Goal: Information Seeking & Learning: Learn about a topic

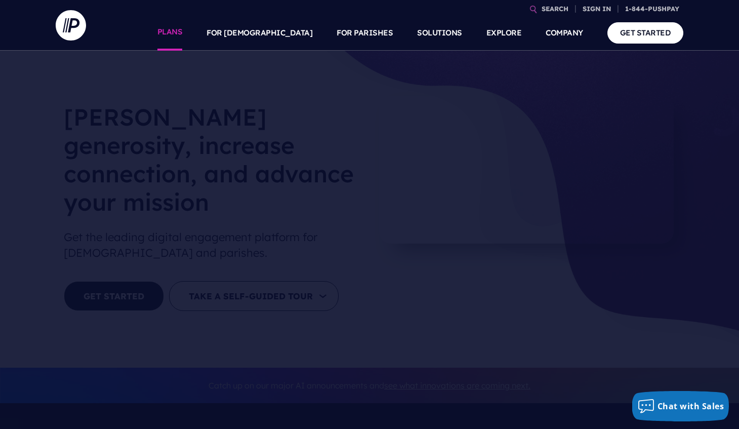
click at [183, 30] on link "PLANS" at bounding box center [169, 32] width 25 height 35
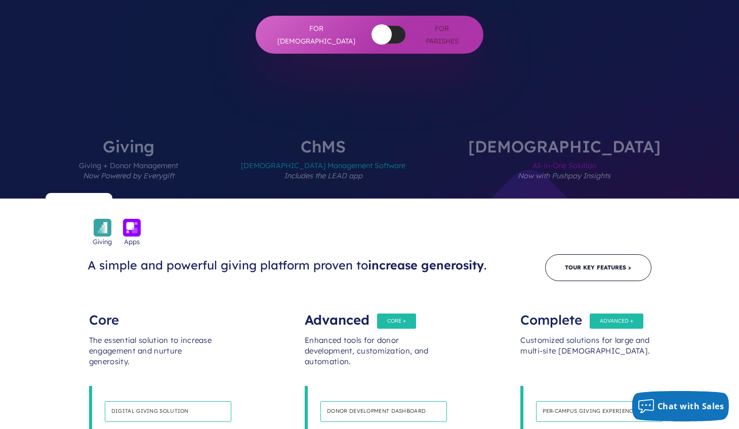
click at [544, 138] on label "[DEMOGRAPHIC_DATA] All-in-One Solution Now with Pushpay Insights" at bounding box center [564, 168] width 253 height 60
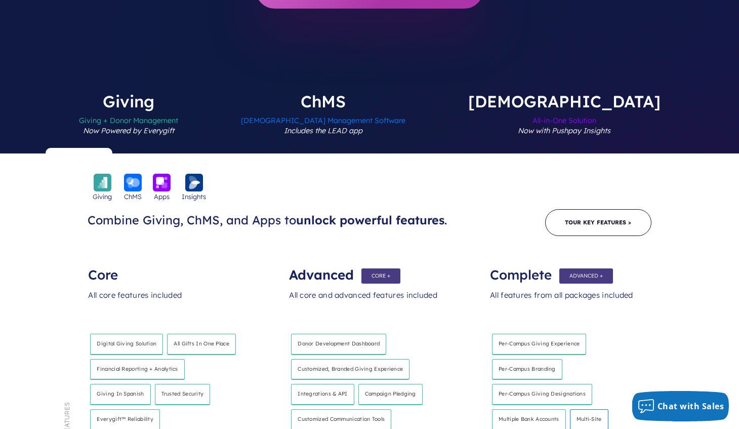
scroll to position [337, 0]
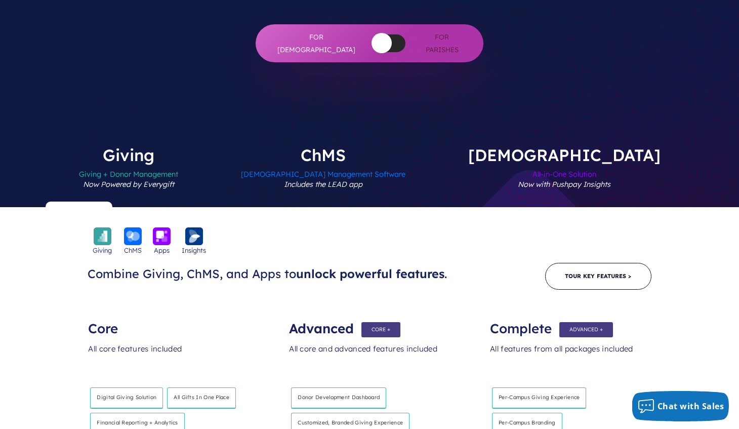
click at [347, 180] on em "Includes the LEAD app" at bounding box center [323, 184] width 78 height 9
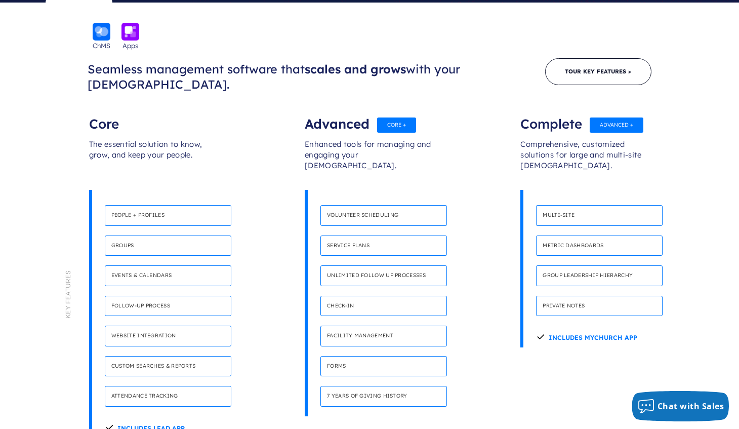
scroll to position [503, 0]
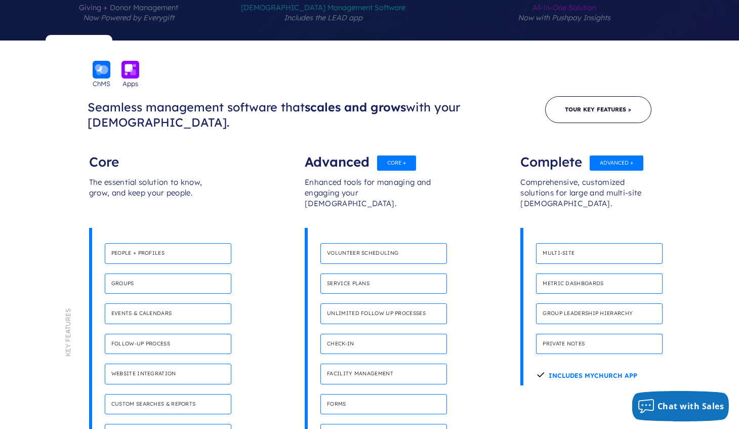
click at [212, 363] on h4 "Website integration" at bounding box center [168, 373] width 126 height 21
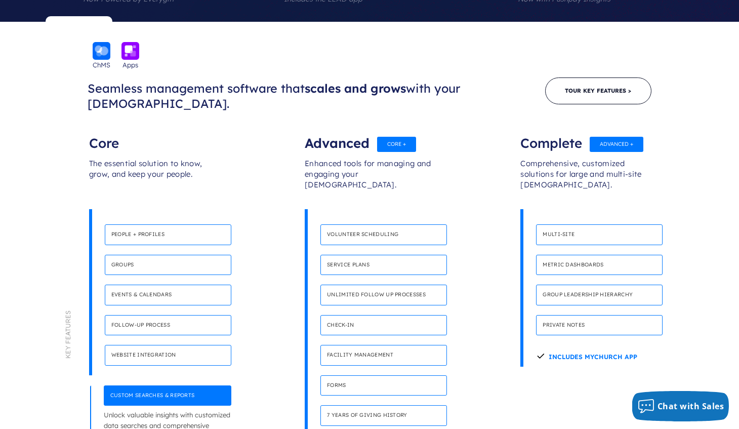
scroll to position [524, 0]
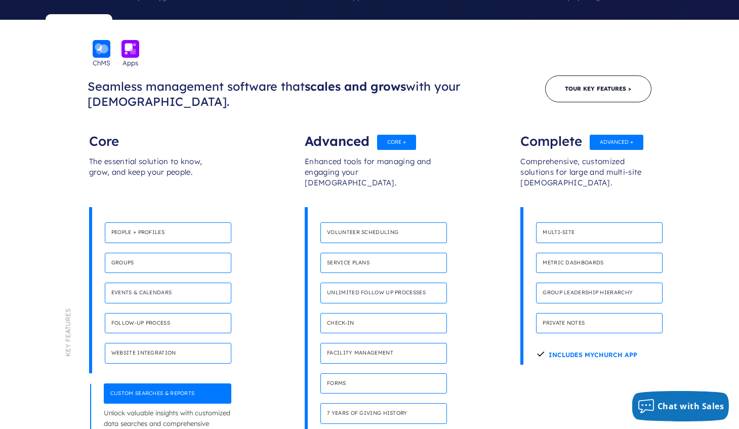
click at [161, 243] on p "Create individual profiles to see someone’s involvement at a glance and support…" at bounding box center [168, 247] width 126 height 8
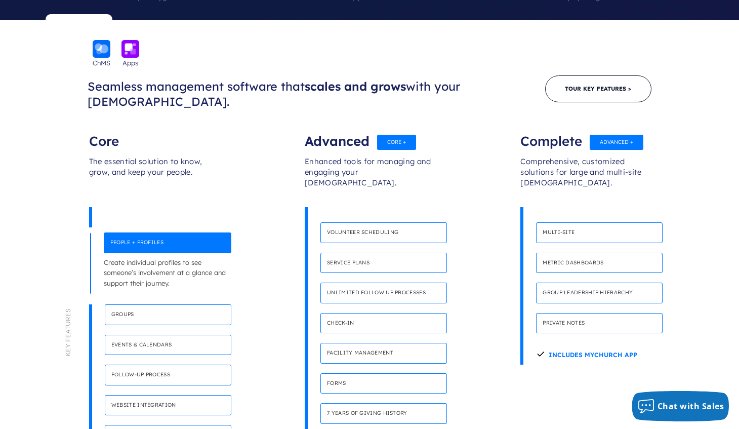
click at [162, 304] on h4 "Groups" at bounding box center [168, 314] width 126 height 21
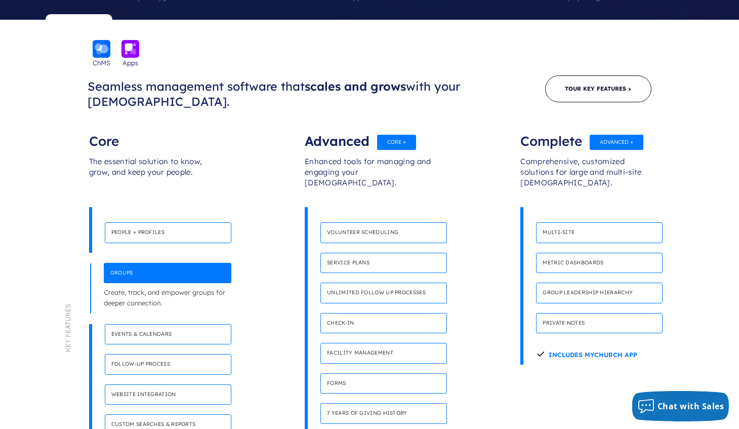
click at [160, 344] on p "Create, invite, and share events of all sizes." at bounding box center [168, 348] width 126 height 8
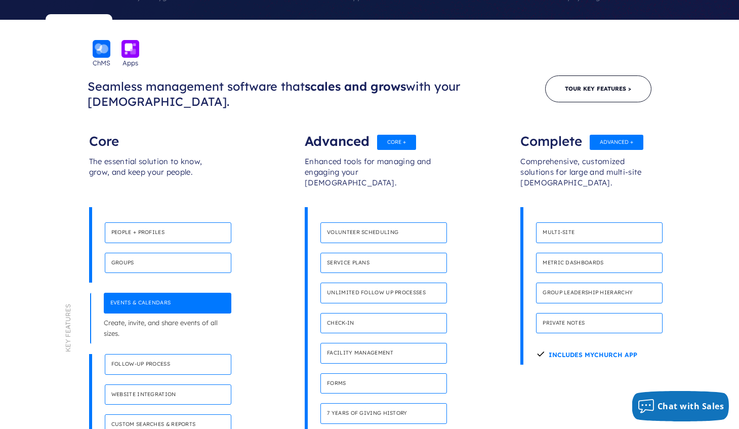
scroll to position [540, 0]
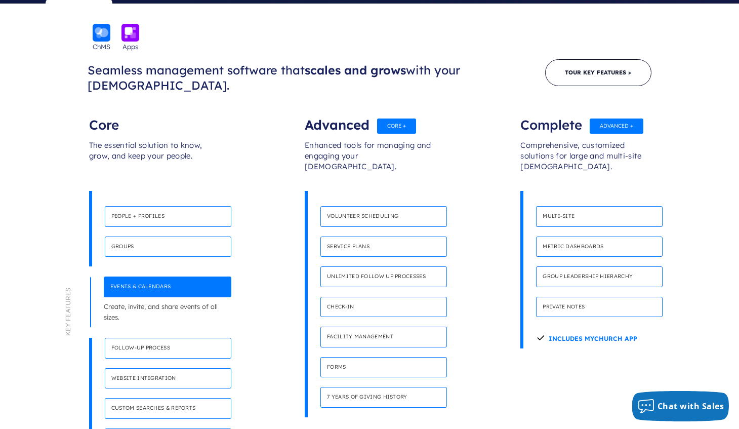
click at [156, 337] on h4 "Follow-up process" at bounding box center [168, 347] width 126 height 21
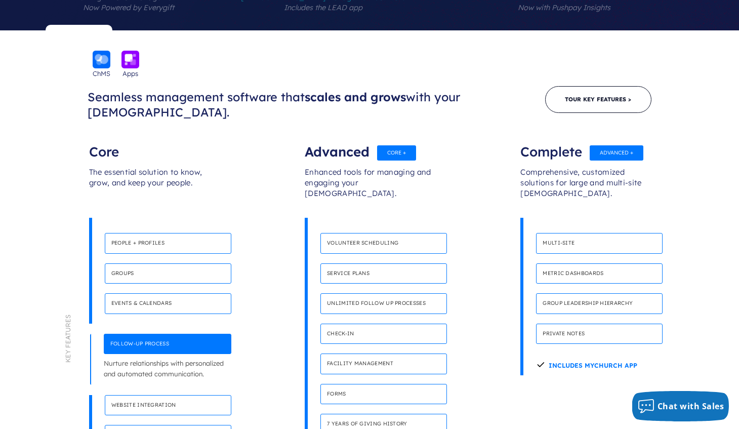
scroll to position [400, 0]
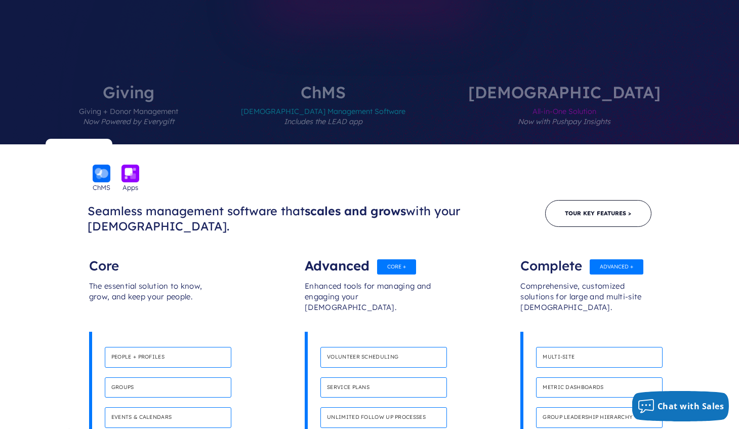
click at [178, 100] on span "Giving + Donor Management Now Powered by Everygift" at bounding box center [128, 122] width 99 height 44
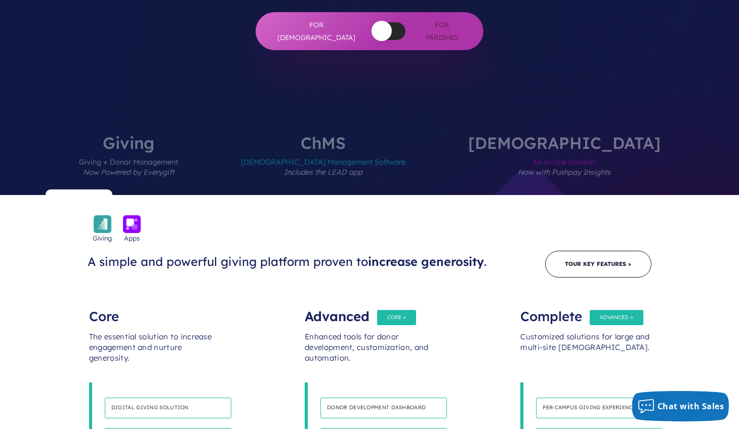
scroll to position [302, 0]
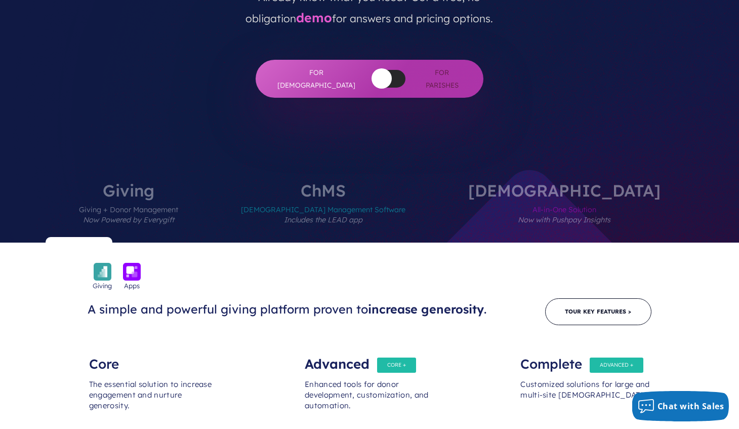
click at [361, 182] on label "[DEMOGRAPHIC_DATA] Management Software Includes the LEAD app" at bounding box center [322, 212] width 225 height 60
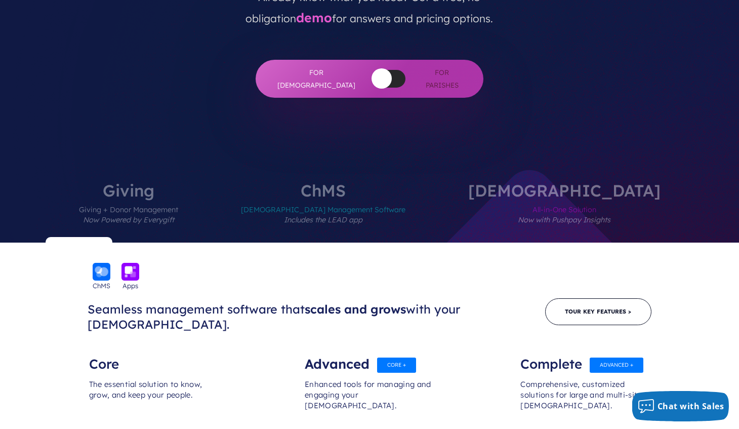
click at [514, 182] on label "[DEMOGRAPHIC_DATA] All-in-One Solution Now with Pushpay Insights" at bounding box center [564, 212] width 253 height 60
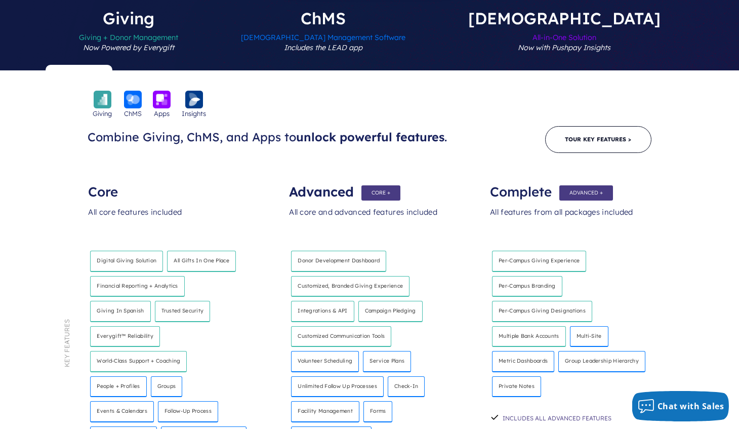
scroll to position [476, 0]
